Goal: Information Seeking & Learning: Find specific fact

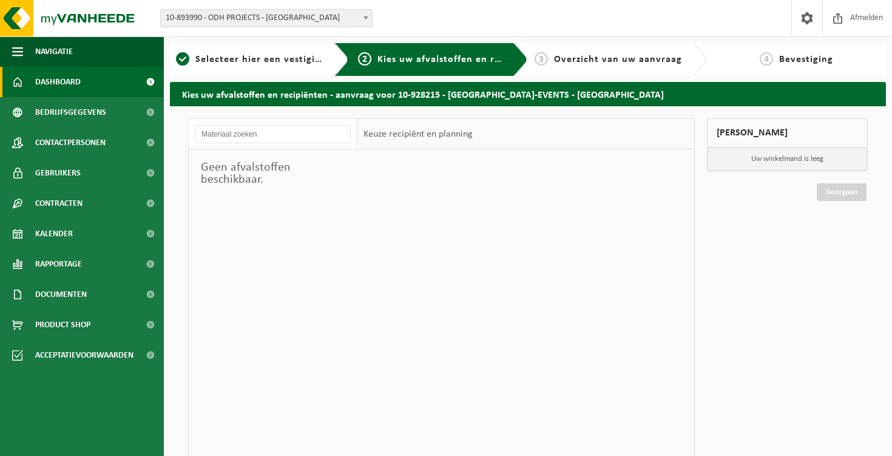
click at [79, 88] on span "Dashboard" at bounding box center [58, 82] width 46 height 30
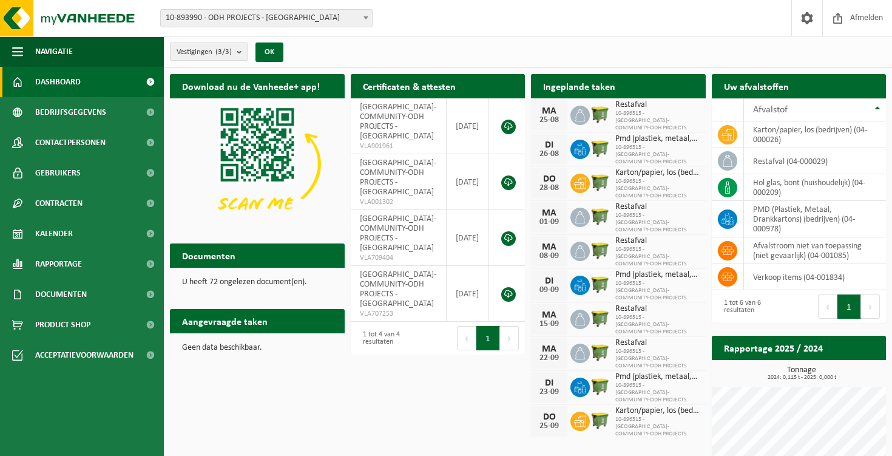
click at [254, 13] on span "10-893990 - ODH PROJECTS - [GEOGRAPHIC_DATA]" at bounding box center [266, 18] width 211 height 17
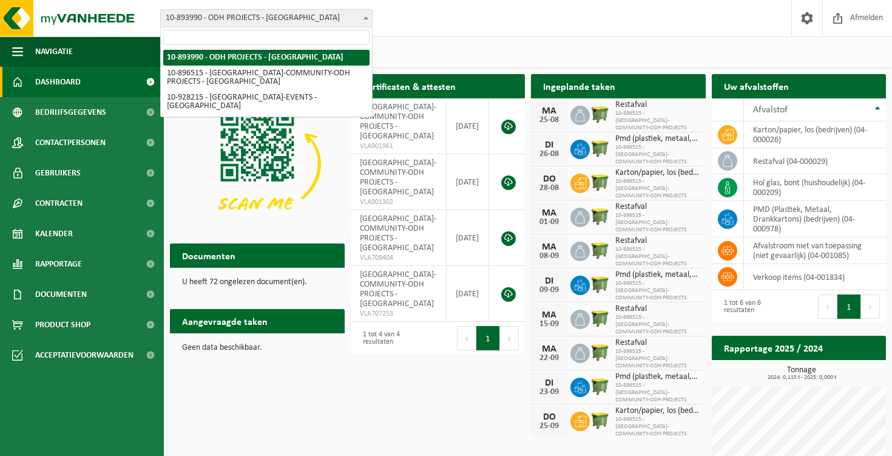
click at [603, 51] on div "Vestigingen (3/3) Alles selecteren Alles deselecteren Actieve selecteren ODH PR…" at bounding box center [528, 52] width 728 height 32
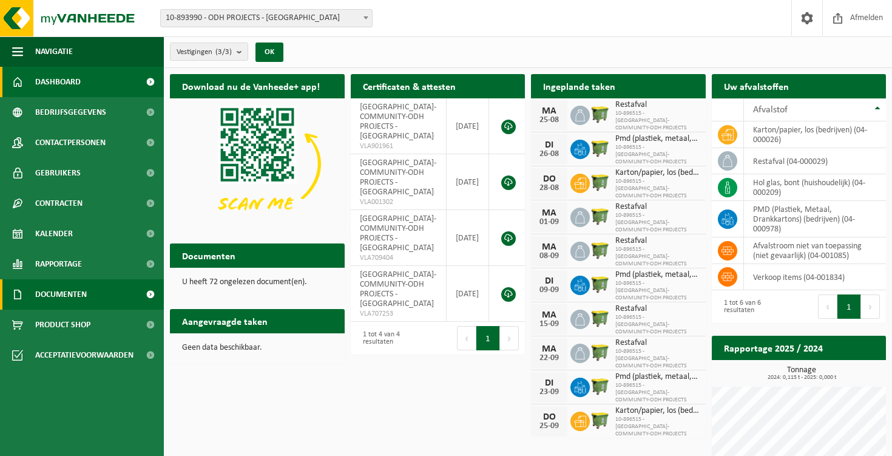
click at [92, 293] on link "Documenten" at bounding box center [82, 294] width 164 height 30
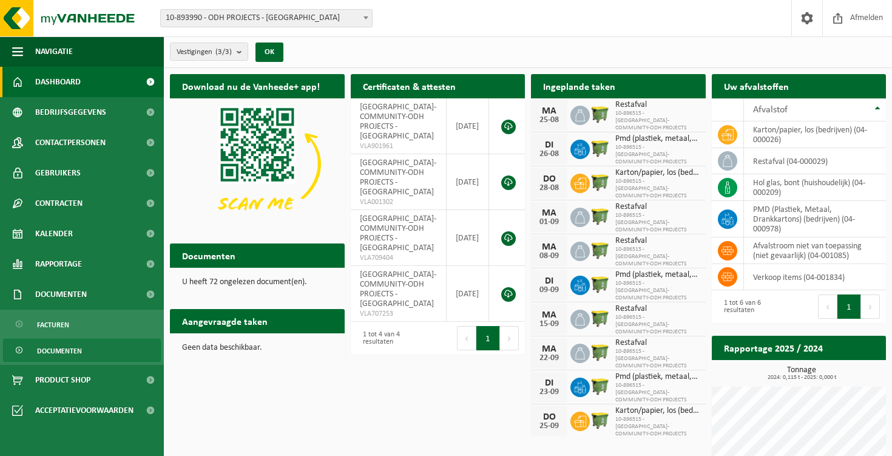
click at [89, 353] on link "Documenten" at bounding box center [82, 350] width 158 height 23
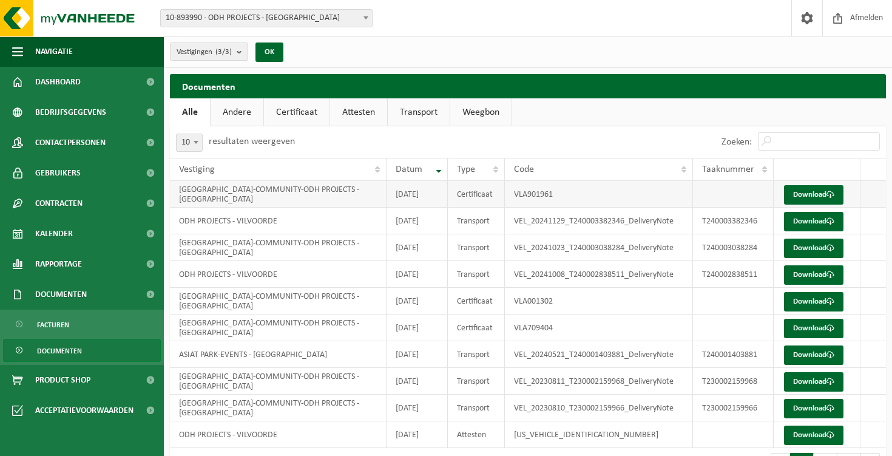
click at [311, 198] on td "ASIAT PARK-COMMUNITY-ODH PROJECTS - VILVOORDE" at bounding box center [278, 194] width 217 height 27
click at [817, 189] on link "Download" at bounding box center [813, 194] width 59 height 19
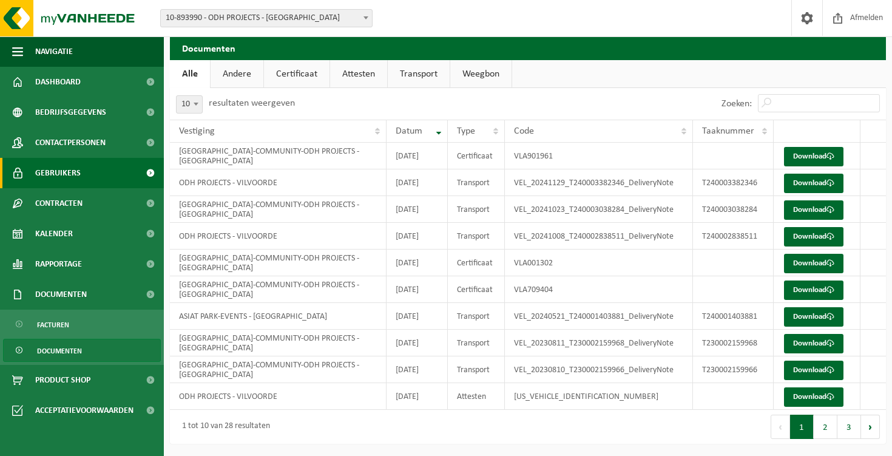
click at [90, 166] on link "Gebruikers" at bounding box center [82, 173] width 164 height 30
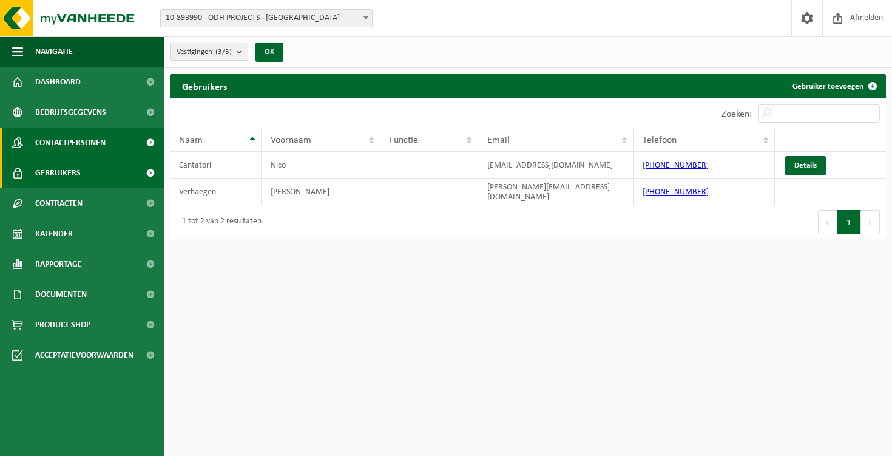
click at [86, 147] on span "Contactpersonen" at bounding box center [70, 142] width 70 height 30
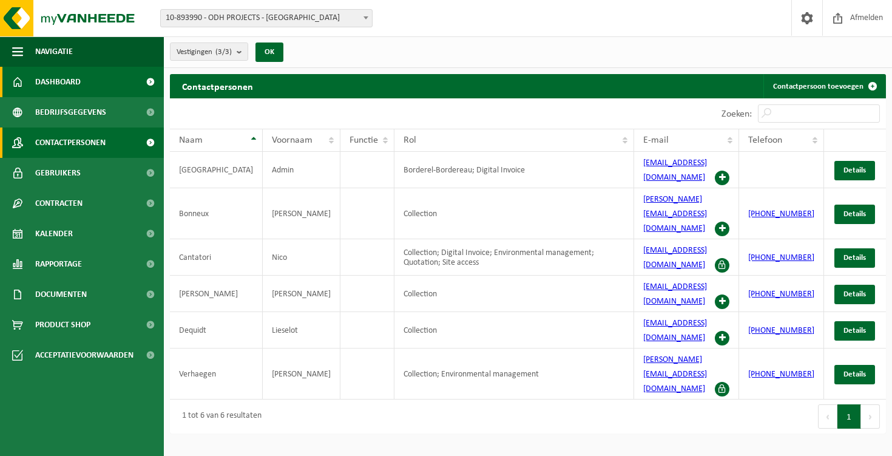
click at [89, 92] on link "Dashboard" at bounding box center [82, 82] width 164 height 30
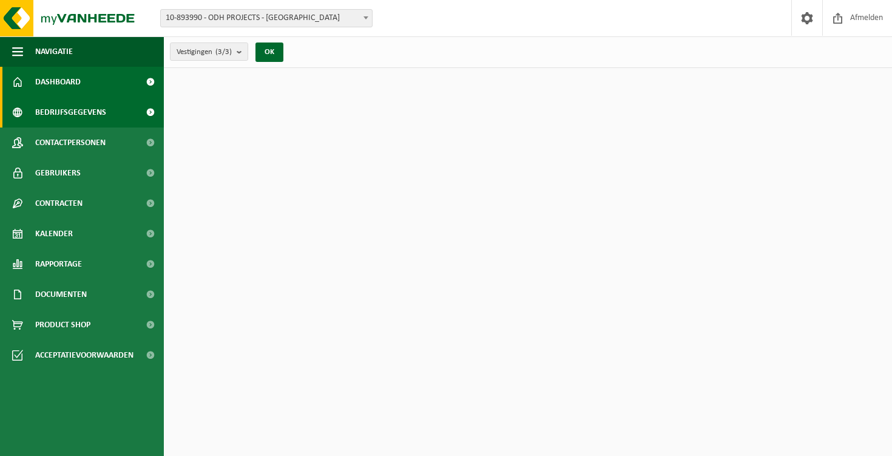
click at [93, 110] on span "Bedrijfsgegevens" at bounding box center [70, 112] width 71 height 30
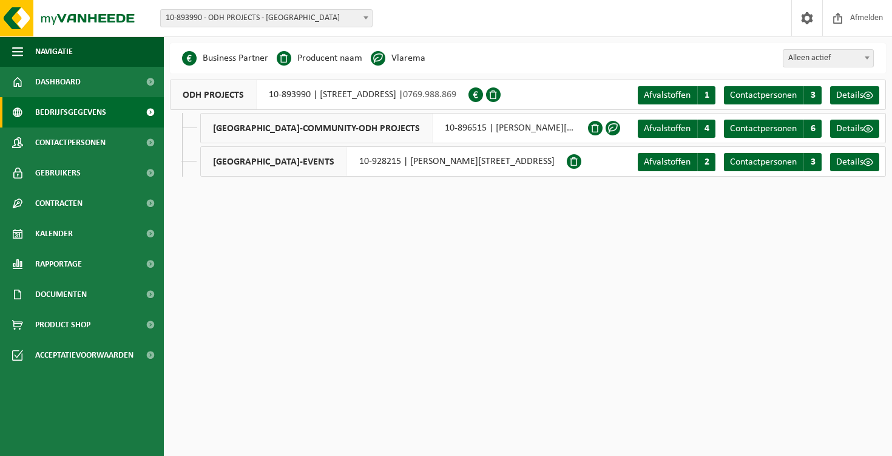
click at [469, 88] on div "ODH PROJECTS 10-893990 | [STREET_ADDRESS] | 0769.988.869" at bounding box center [319, 95] width 299 height 30
click at [864, 95] on span at bounding box center [869, 95] width 10 height 10
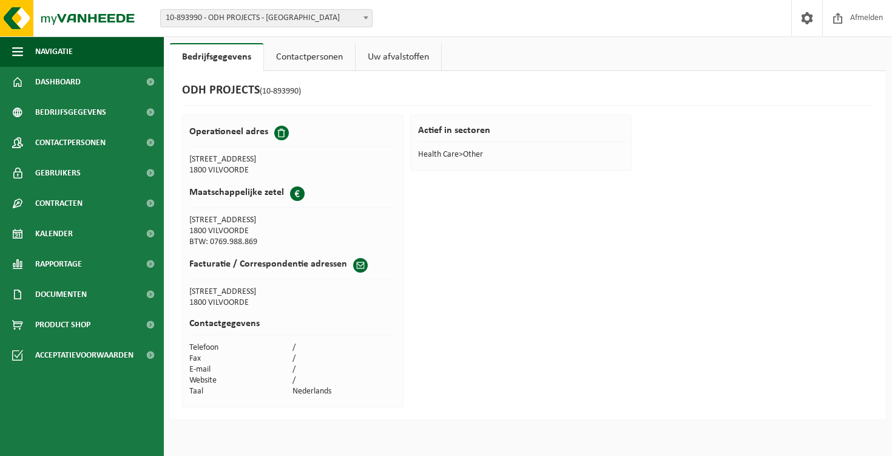
drag, startPoint x: 266, startPoint y: 240, endPoint x: 209, endPoint y: 243, distance: 56.5
click at [209, 243] on td "BTW: 0769.988.869" at bounding box center [240, 242] width 103 height 11
copy td "0769.988.869"
drag, startPoint x: 288, startPoint y: 223, endPoint x: 190, endPoint y: 218, distance: 97.8
click at [189, 220] on td "[STREET_ADDRESS]" at bounding box center [240, 220] width 103 height 11
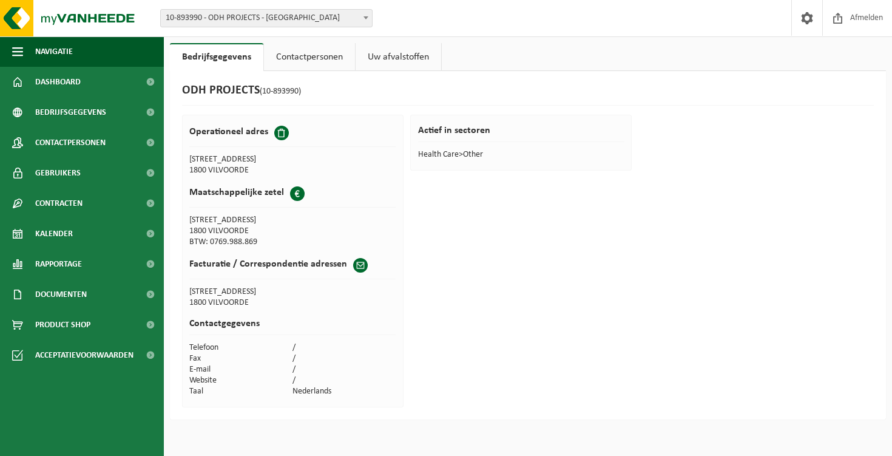
copy td "[STREET_ADDRESS]"
